Goal: Register for event/course

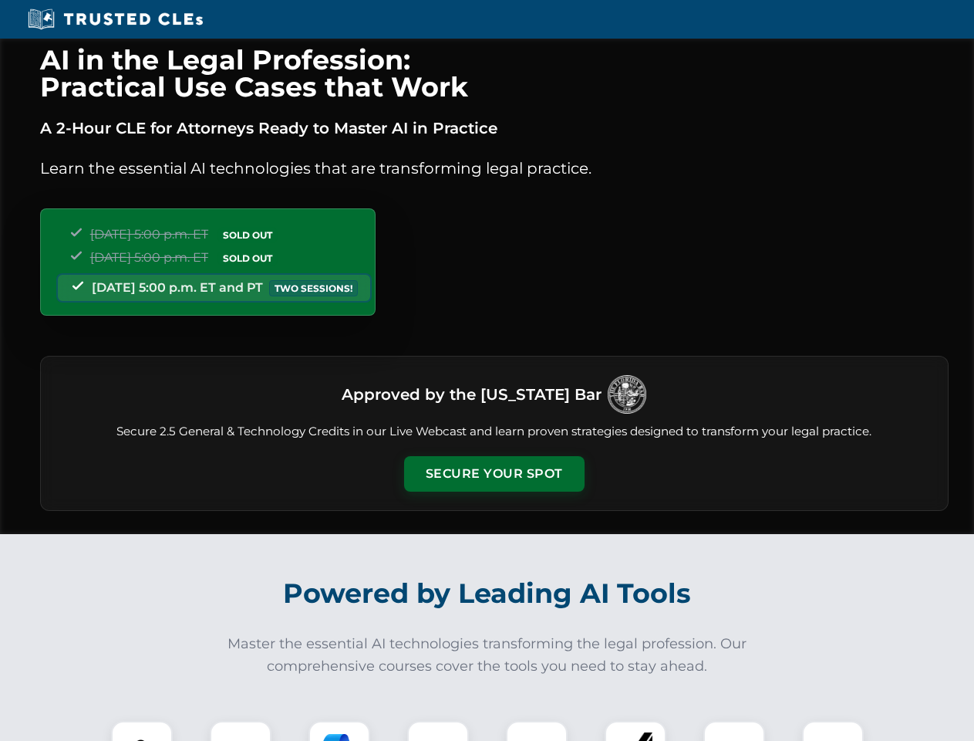
click at [494, 474] on button "Secure Your Spot" at bounding box center [494, 473] width 181 height 35
click at [142, 731] on img at bounding box center [142, 751] width 45 height 45
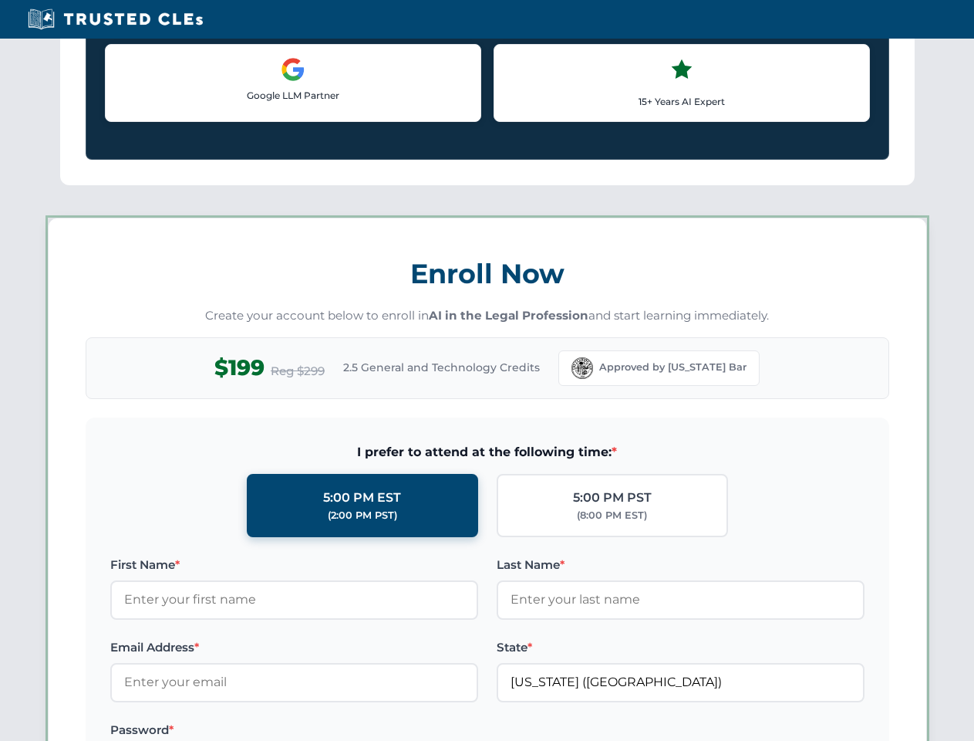
click at [339, 731] on label "Password *" at bounding box center [294, 730] width 368 height 19
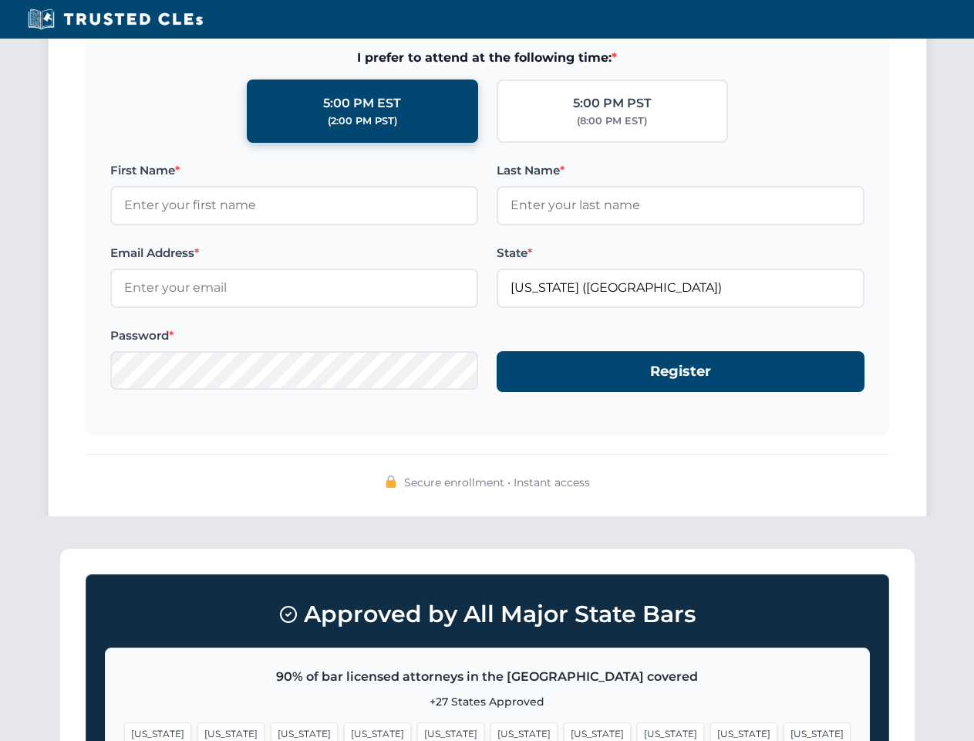
click at [711, 731] on span "[US_STATE]" at bounding box center [744, 733] width 67 height 22
